Goal: Use online tool/utility: Utilize a website feature to perform a specific function

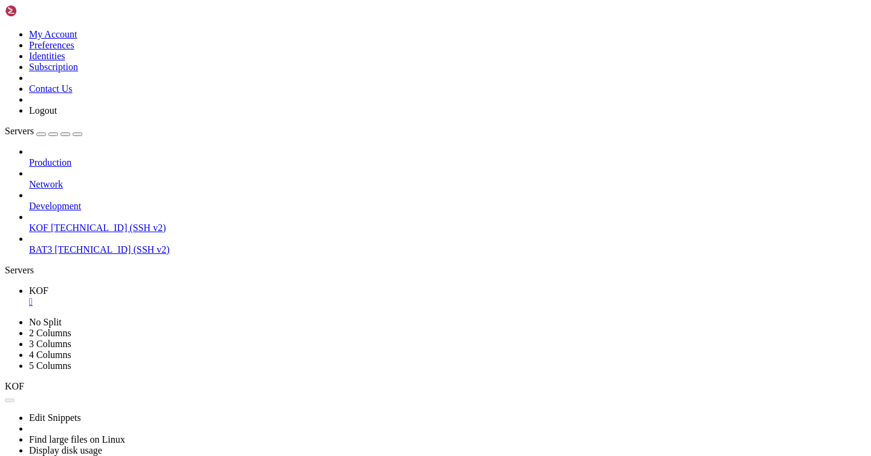
scroll to position [1217, 0]
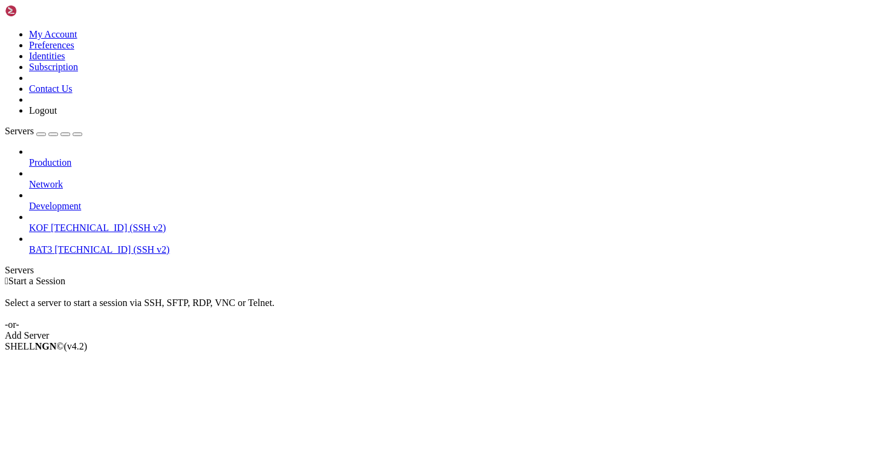
click at [65, 223] on span "[TECHNICAL_ID] (SSH v2)" at bounding box center [108, 228] width 115 height 10
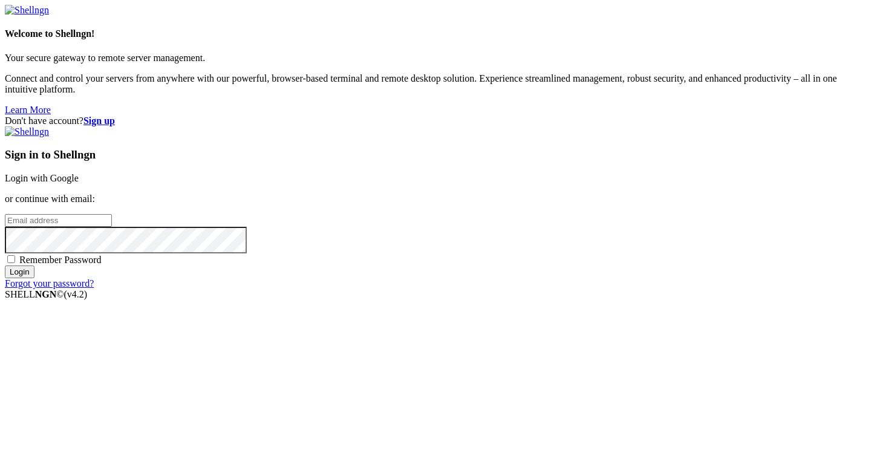
type input "[EMAIL_ADDRESS][DOMAIN_NAME]"
click at [34, 278] on input "Login" at bounding box center [20, 272] width 30 height 13
